Goal: Find specific page/section: Find specific page/section

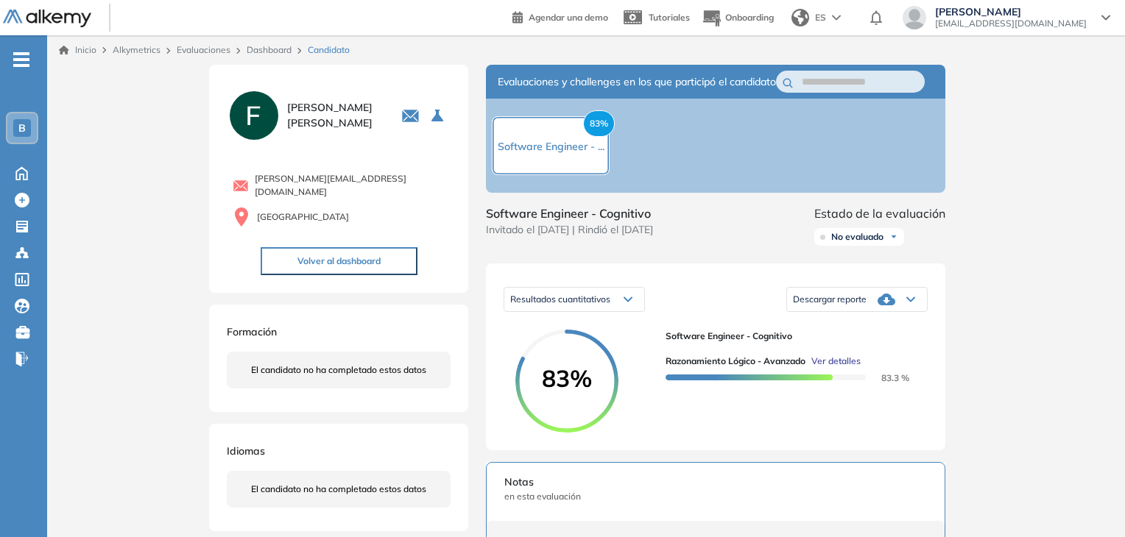
click at [199, 52] on link "Evaluaciones" at bounding box center [204, 49] width 54 height 11
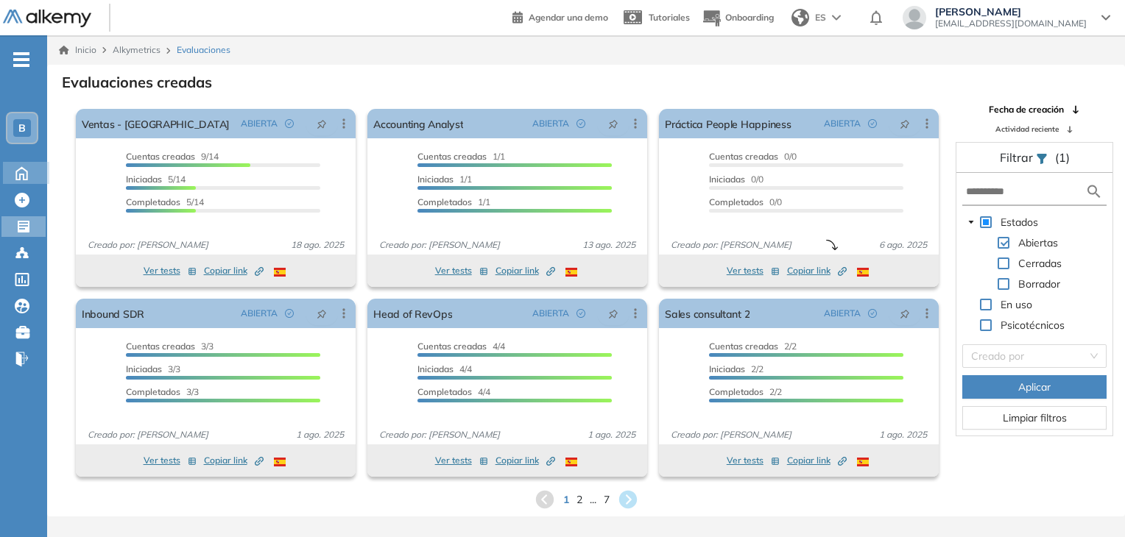
click at [23, 173] on icon at bounding box center [21, 173] width 11 height 13
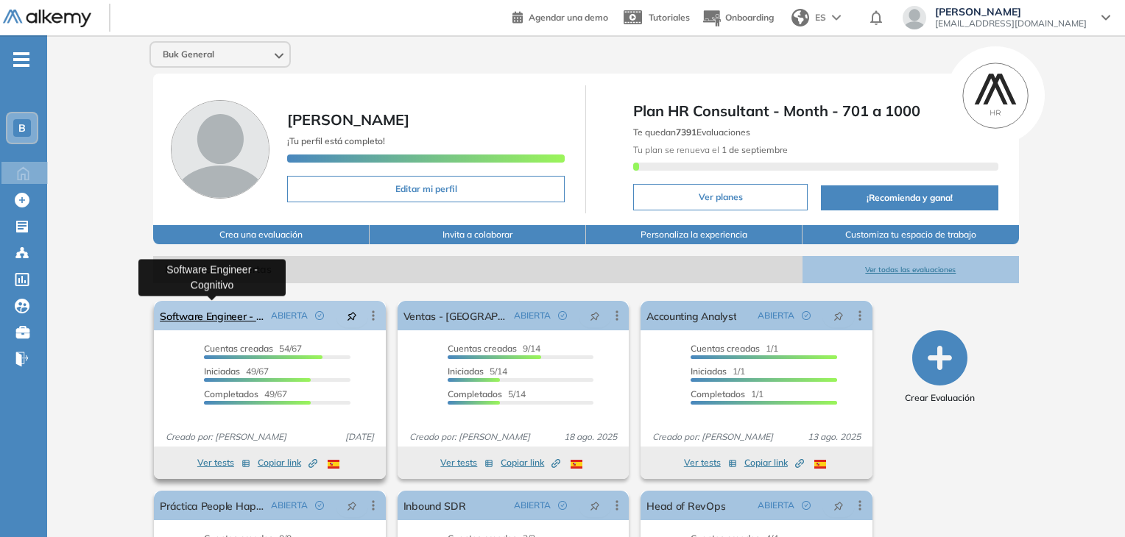
click at [216, 316] on link "Software Engineer - Cognitivo" at bounding box center [212, 315] width 105 height 29
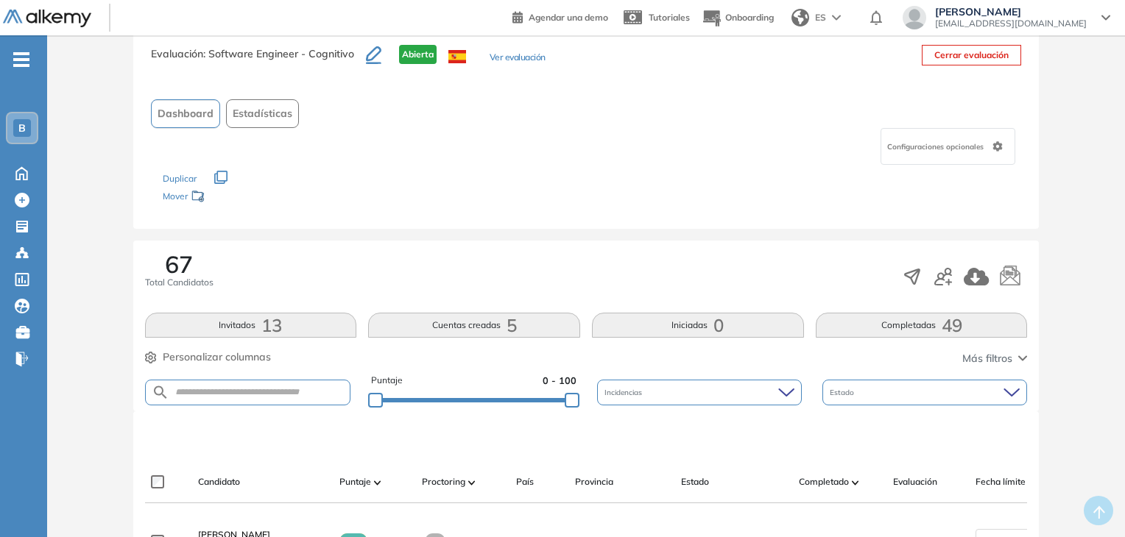
scroll to position [74, 0]
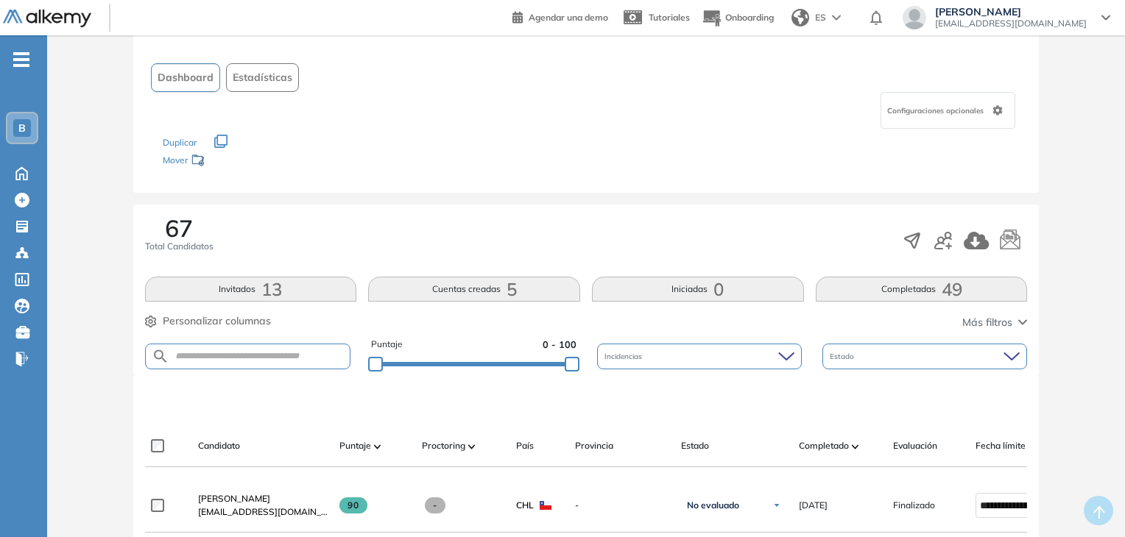
click at [242, 347] on form at bounding box center [248, 357] width 206 height 26
click at [245, 355] on input "text" at bounding box center [259, 356] width 181 height 11
type input "*"
type input "******"
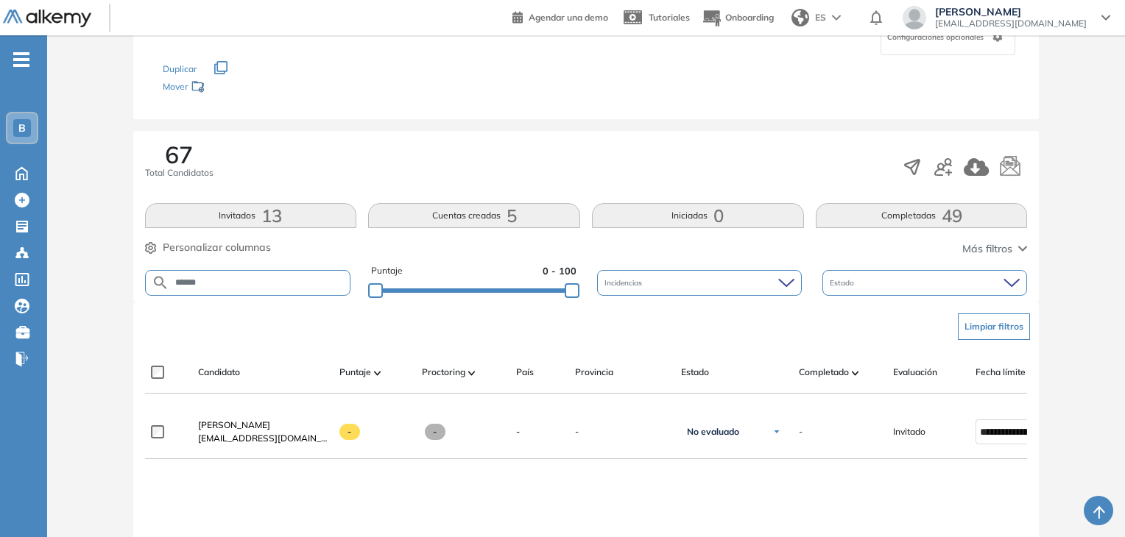
drag, startPoint x: 234, startPoint y: 280, endPoint x: 135, endPoint y: 285, distance: 99.5
click at [135, 286] on div "67 Total Candidatos Invitados 13 Cuentas creadas 5 Iniciadas 0 Completadas 49 P…" at bounding box center [586, 216] width 906 height 171
type input "*******"
